Goal: Task Accomplishment & Management: Manage account settings

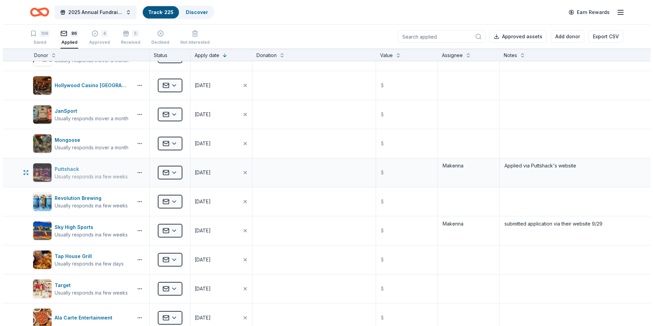
scroll to position [1366, 0]
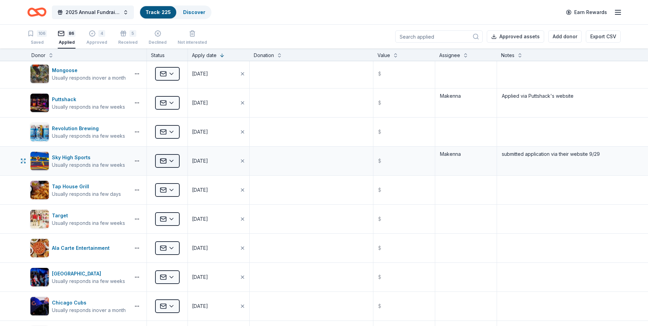
click at [159, 162] on html "2025 Annual Fundraising Gala Track · 225 Discover Earn Rewards 106 Saved 86 App…" at bounding box center [324, 163] width 648 height 326
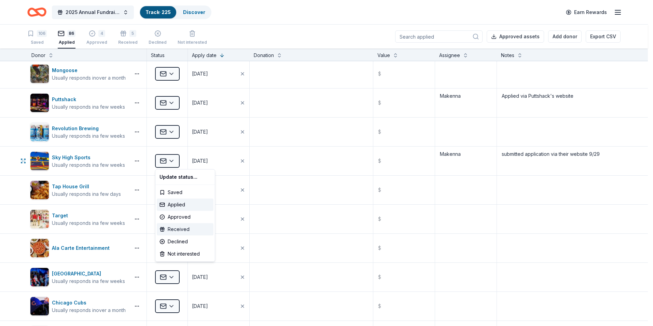
click at [193, 228] on div "Received" at bounding box center [185, 229] width 57 height 12
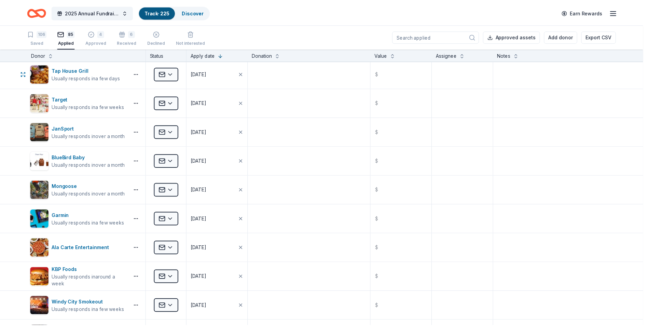
scroll to position [1250, 0]
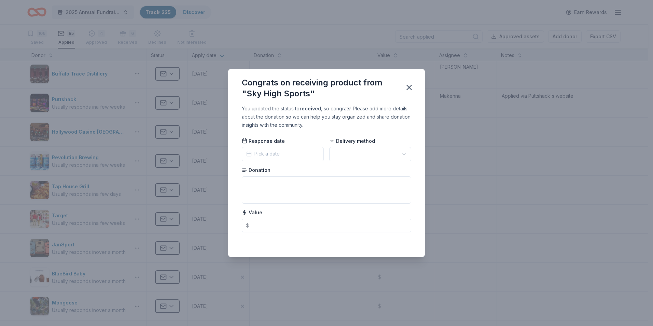
click at [281, 156] on button "Pick a date" at bounding box center [283, 154] width 82 height 14
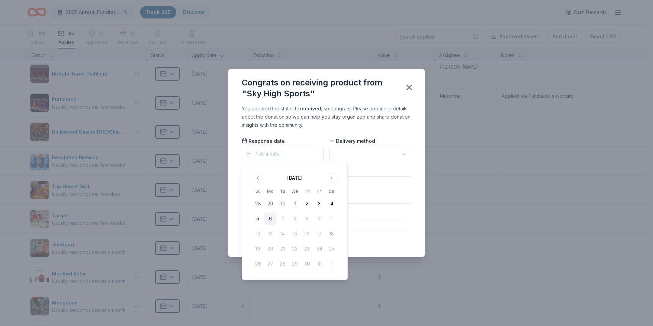
click at [271, 217] on button "6" at bounding box center [270, 218] width 12 height 12
click at [360, 158] on html "2025 Annual Fundraising Gala Track · 225 Discover Earn Rewards 106 Saved 85 App…" at bounding box center [326, 163] width 653 height 326
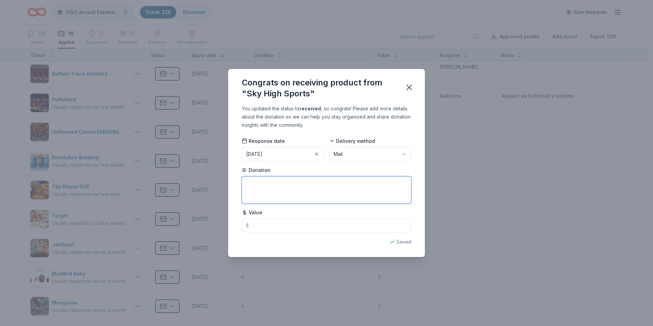
click at [284, 189] on textarea at bounding box center [326, 189] width 169 height 27
type textarea "5 Sky High Jump Passes and 6-pass Admission card"
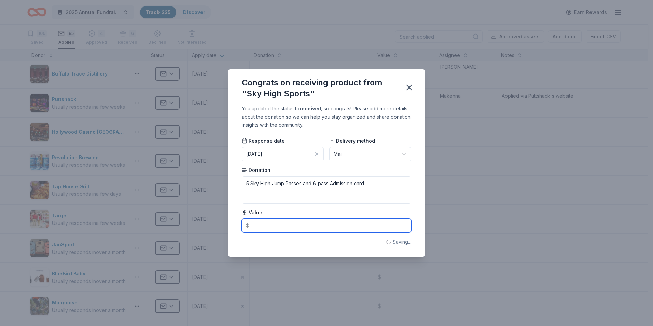
click at [270, 229] on input "text" at bounding box center [326, 226] width 169 height 14
click at [299, 228] on input "text" at bounding box center [326, 226] width 169 height 14
type input "203.00"
click at [471, 183] on div "Congrats on receiving product from "Sky High Sports" You updated the status to …" at bounding box center [326, 163] width 653 height 326
click at [408, 91] on icon "button" at bounding box center [409, 88] width 10 height 10
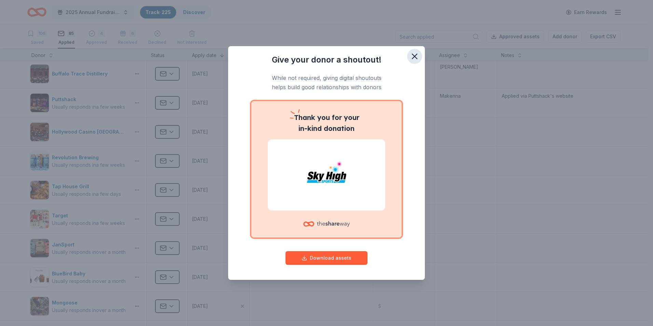
click at [416, 59] on icon "button" at bounding box center [415, 57] width 10 height 10
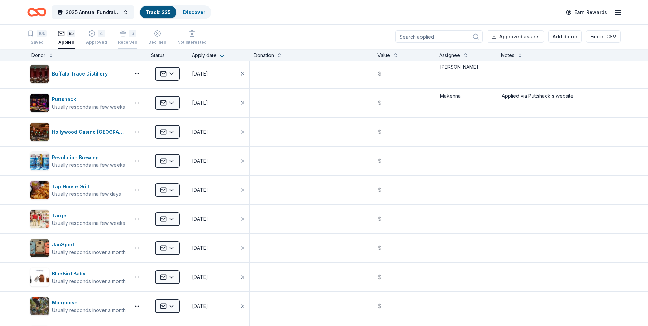
click at [122, 41] on div "Received" at bounding box center [127, 38] width 19 height 5
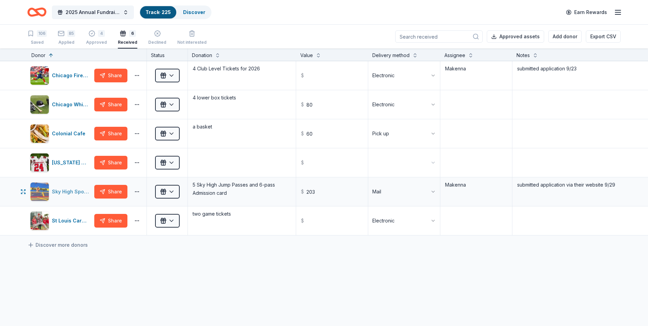
click at [67, 187] on div "Sky High Sports" at bounding box center [60, 191] width 61 height 19
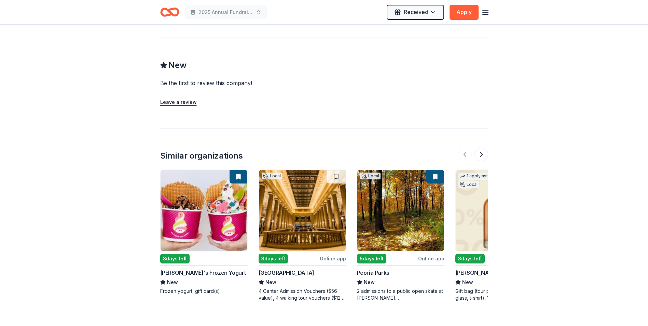
scroll to position [649, 0]
